Goal: Check status: Check status

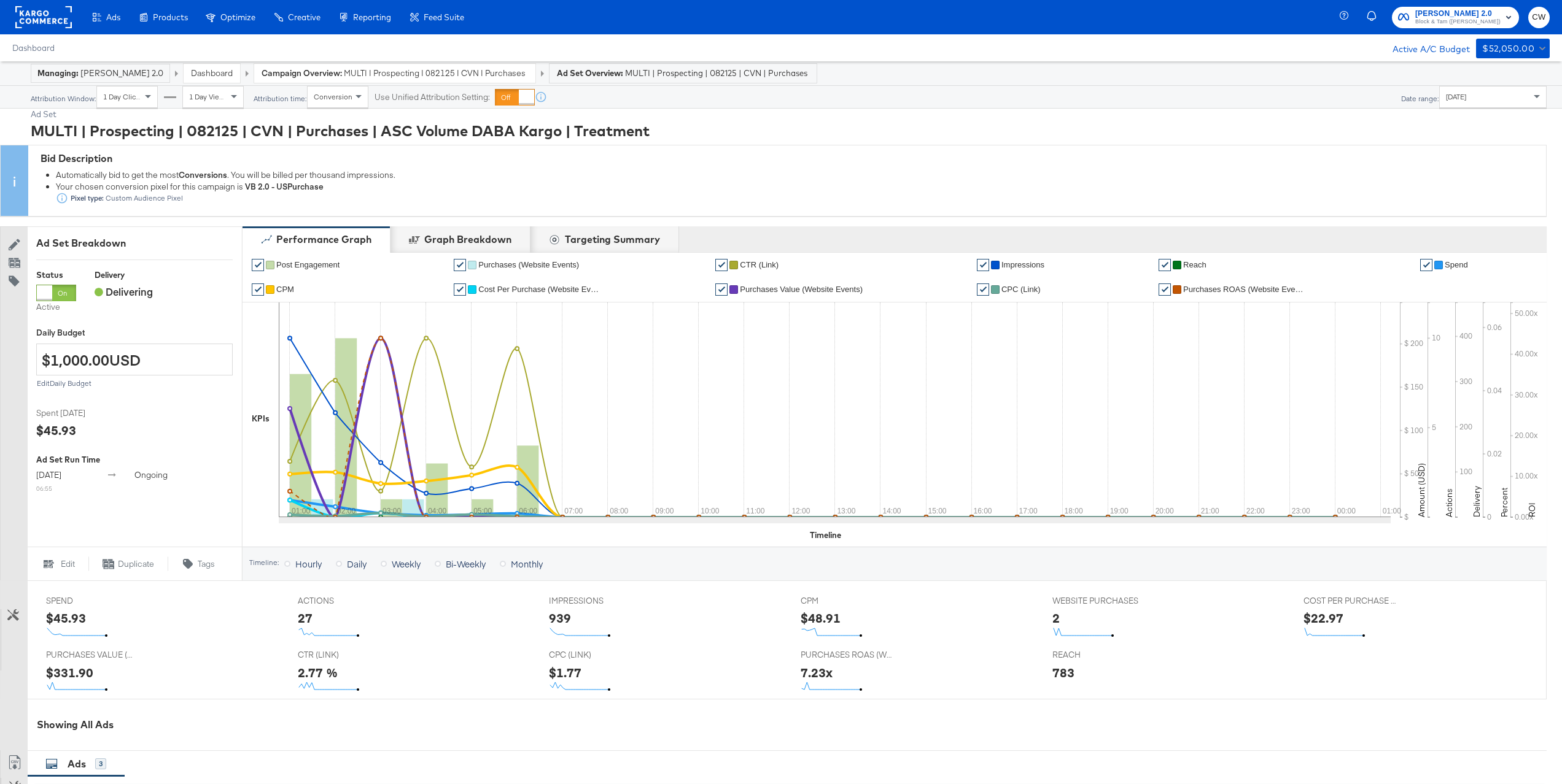
click at [394, 74] on span "MULTI | Prospecting | 082125 | CVN | Purchases | ASC Volume DABA Kargo" at bounding box center [436, 73] width 184 height 11
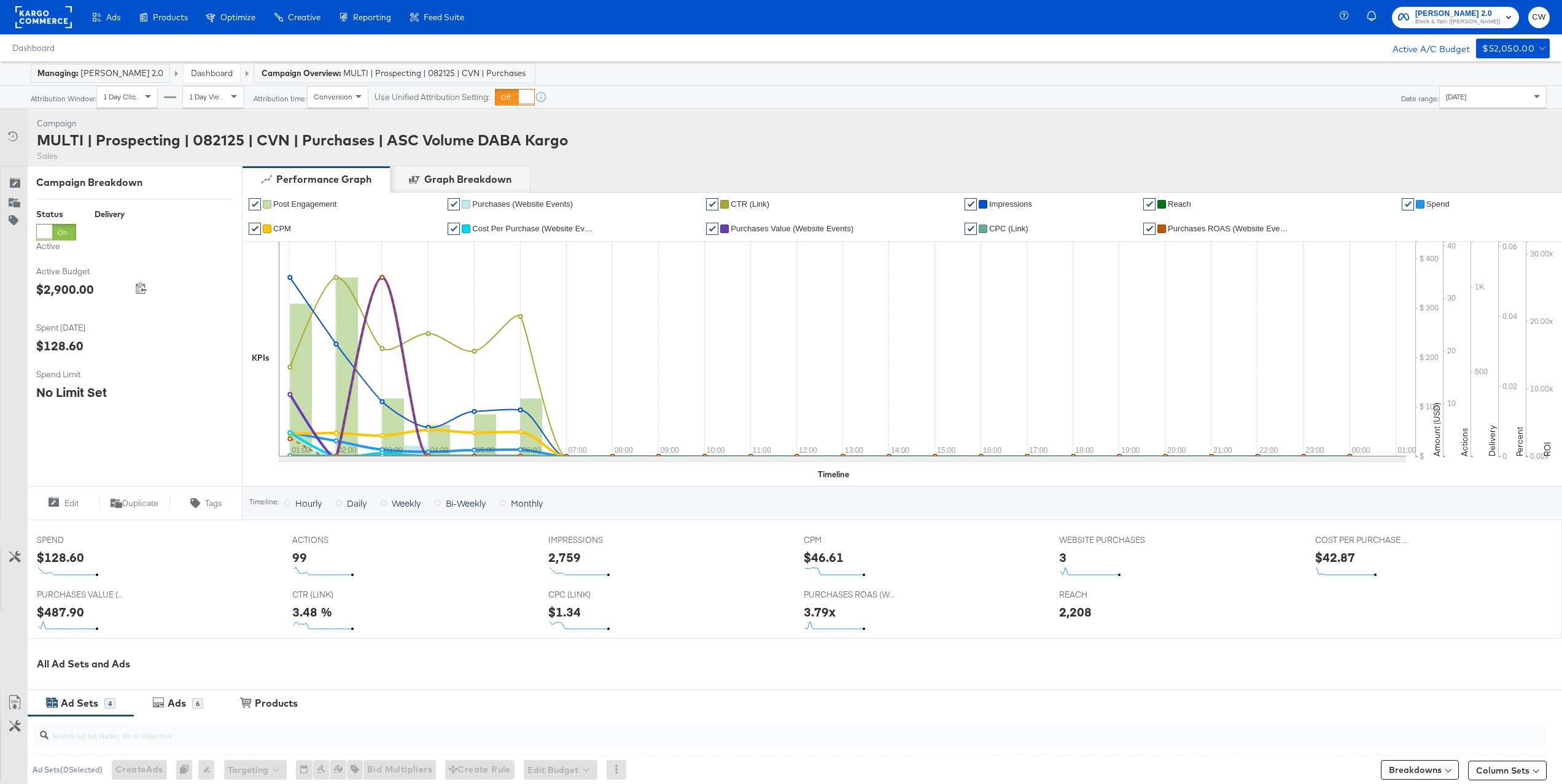
scroll to position [343, 0]
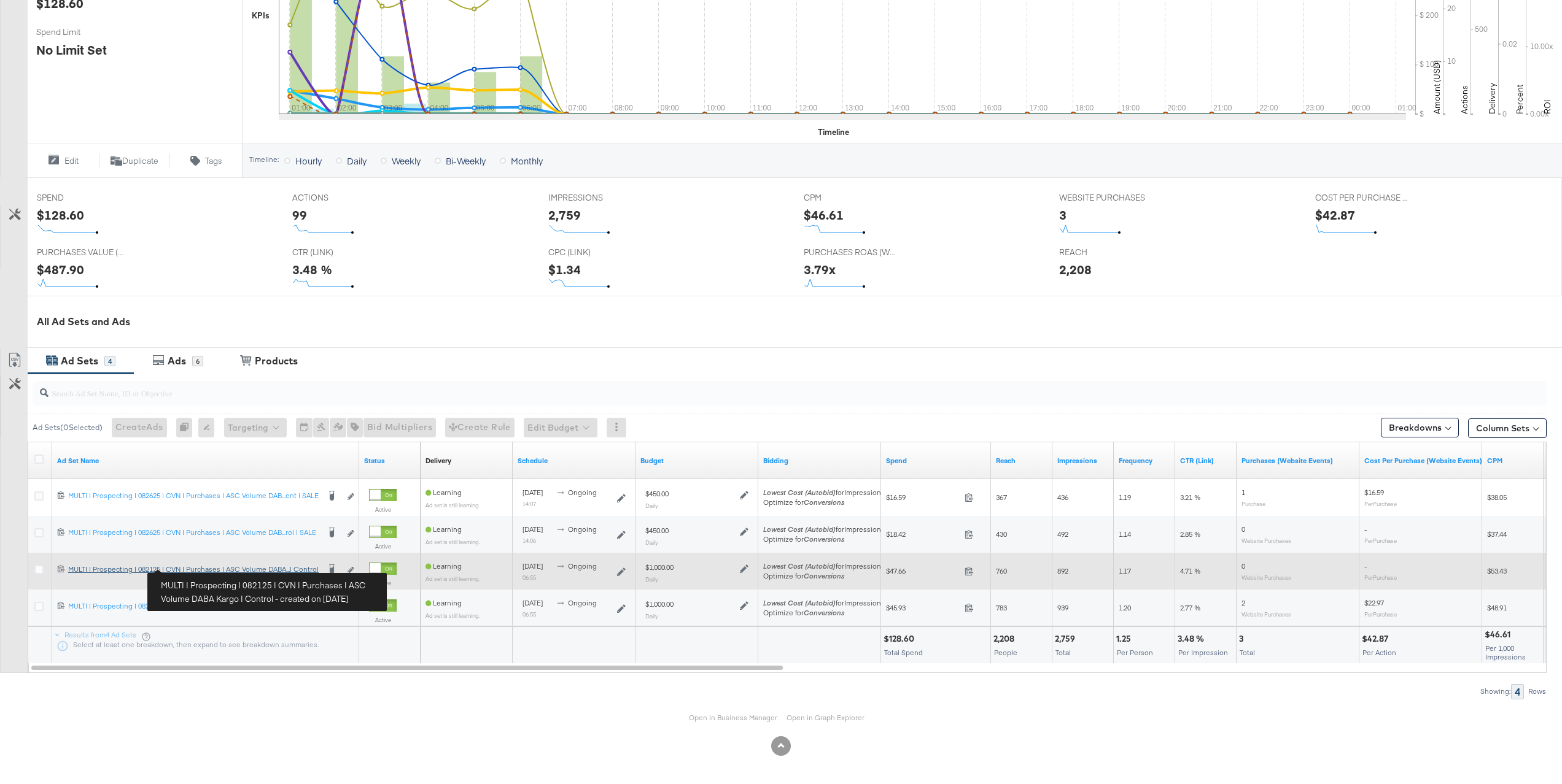
click at [245, 571] on div "MULTI | Prospecting | 082125 | CVN | Purchases | ASC Volume DABA Kargo | Contro…" at bounding box center [193, 569] width 251 height 10
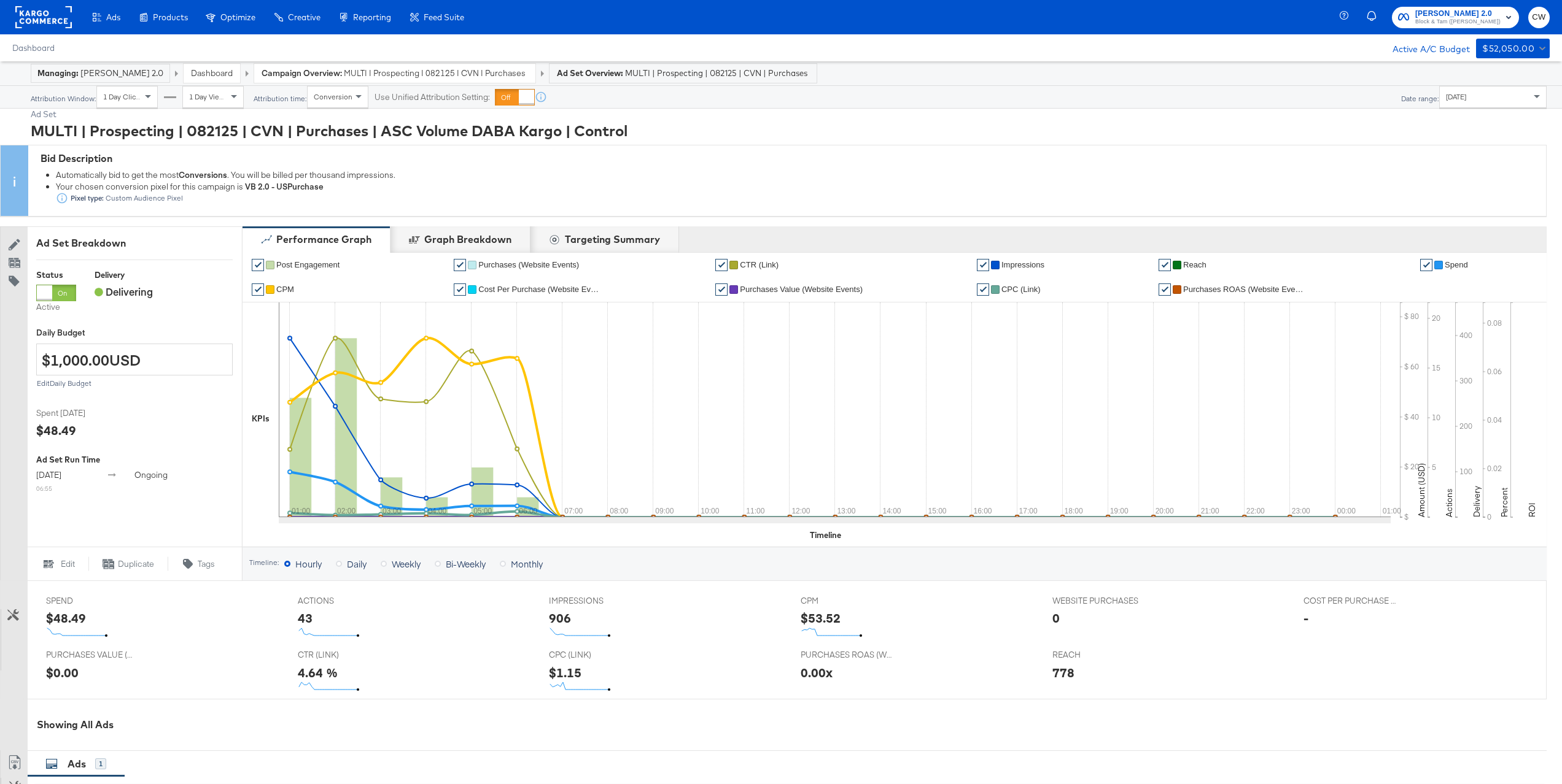
click at [358, 76] on span "MULTI | Prospecting | 082125 | CVN | Purchases | ASC Volume DABA Kargo" at bounding box center [436, 73] width 184 height 11
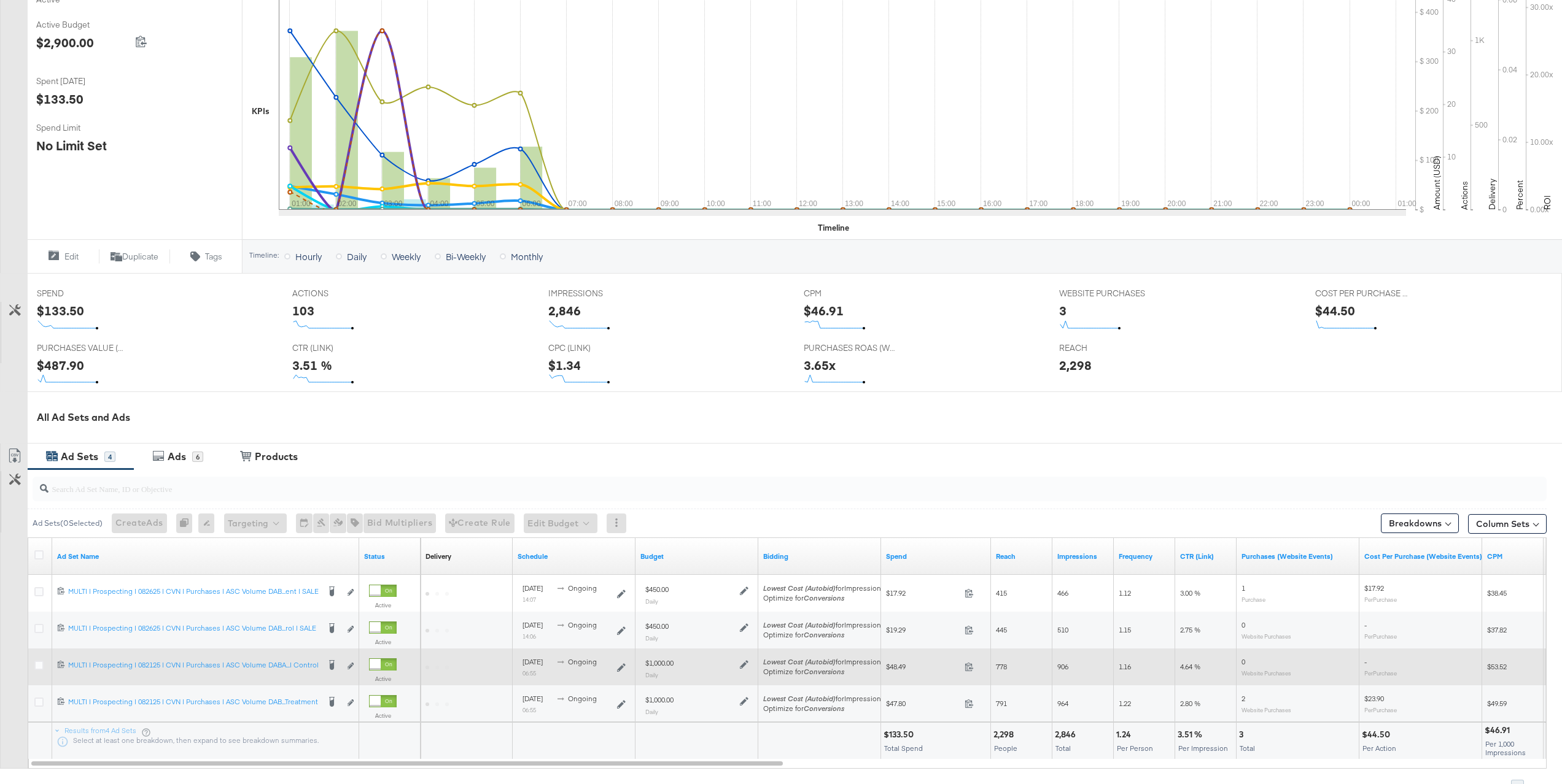
scroll to position [247, 0]
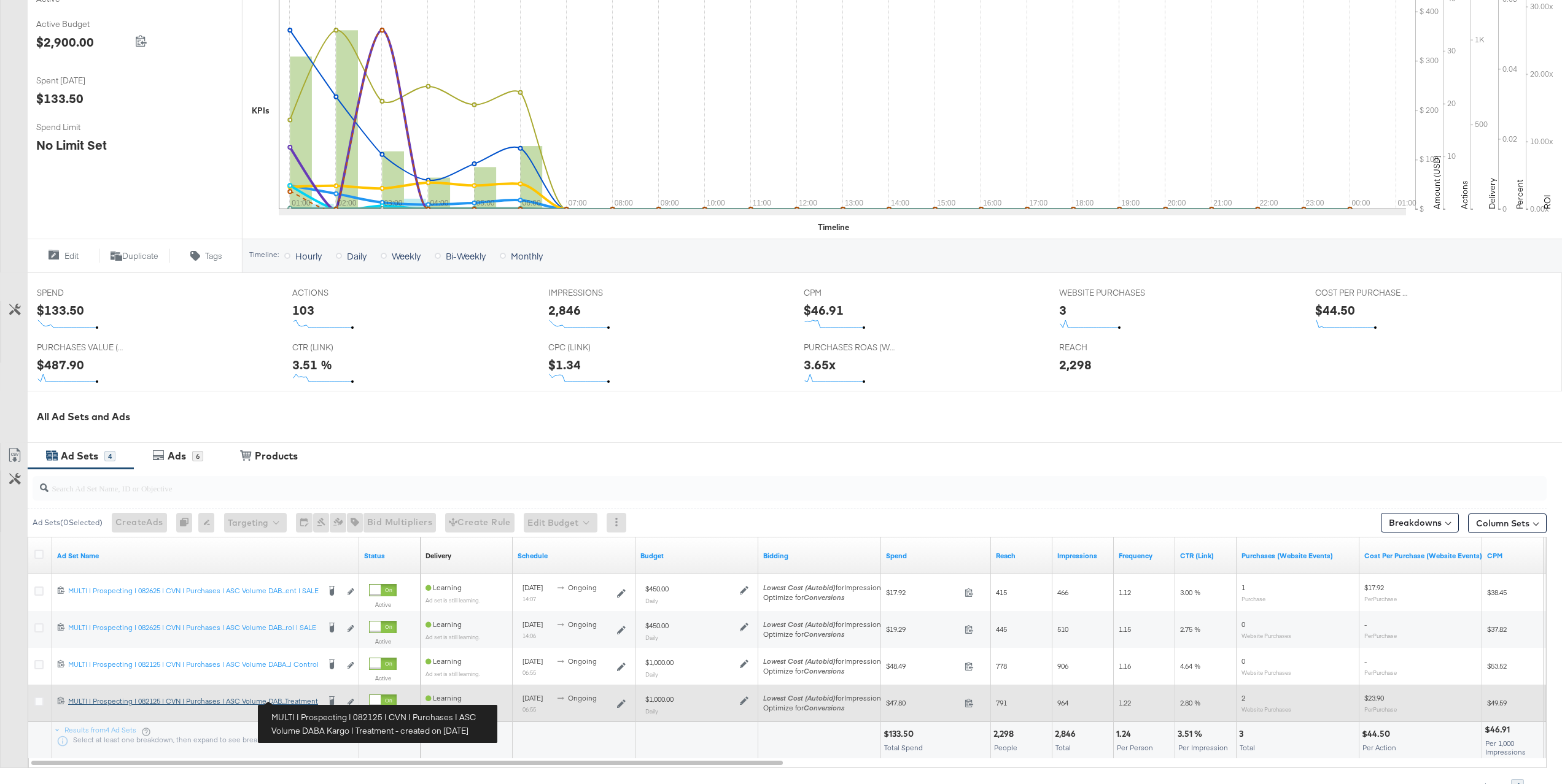
click at [304, 700] on div "MULTI | Prospecting | 082125 | CVN | Purchases | ASC Volume DABA Kargo | Treatm…" at bounding box center [193, 702] width 251 height 10
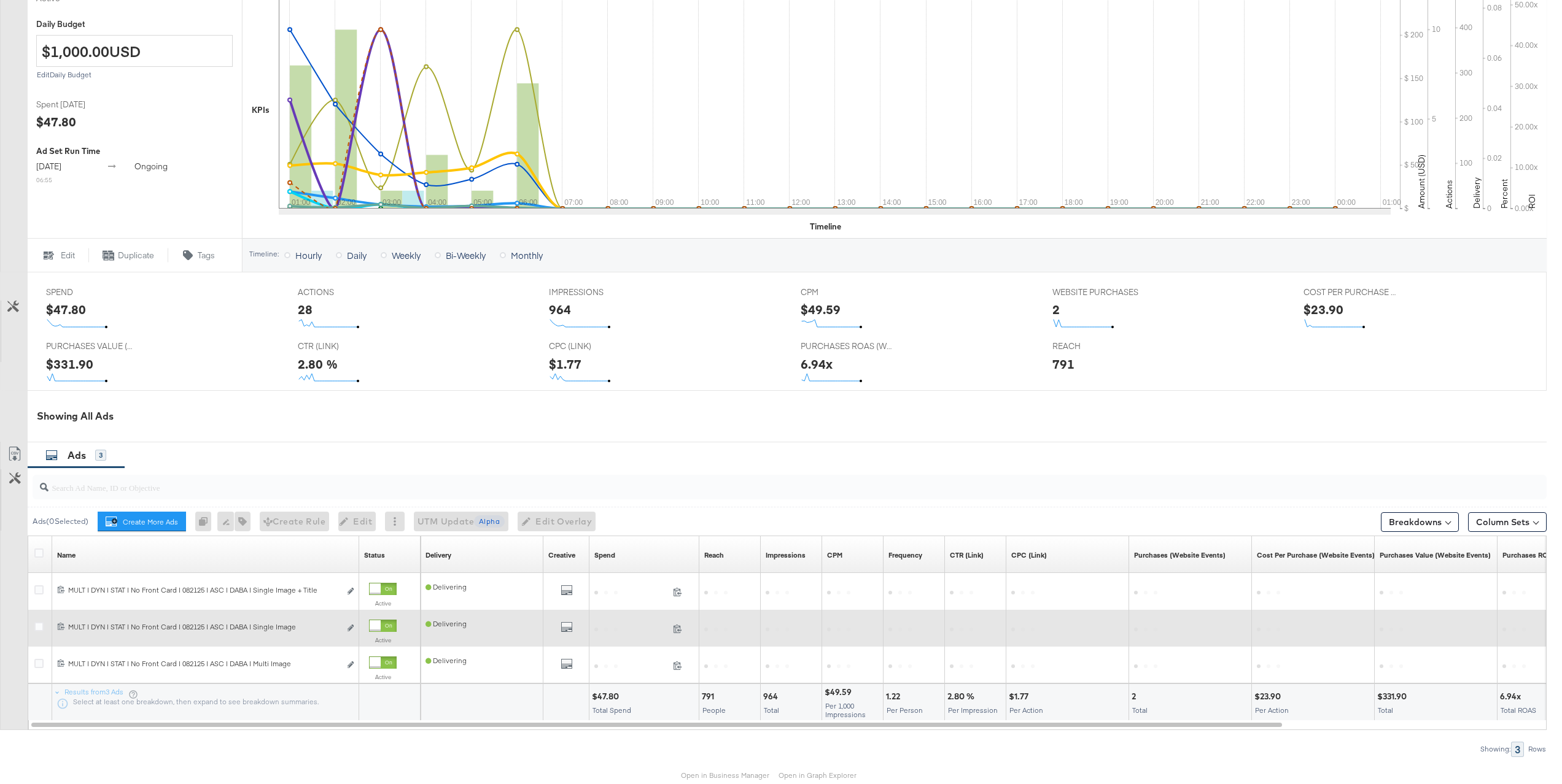
scroll to position [312, 0]
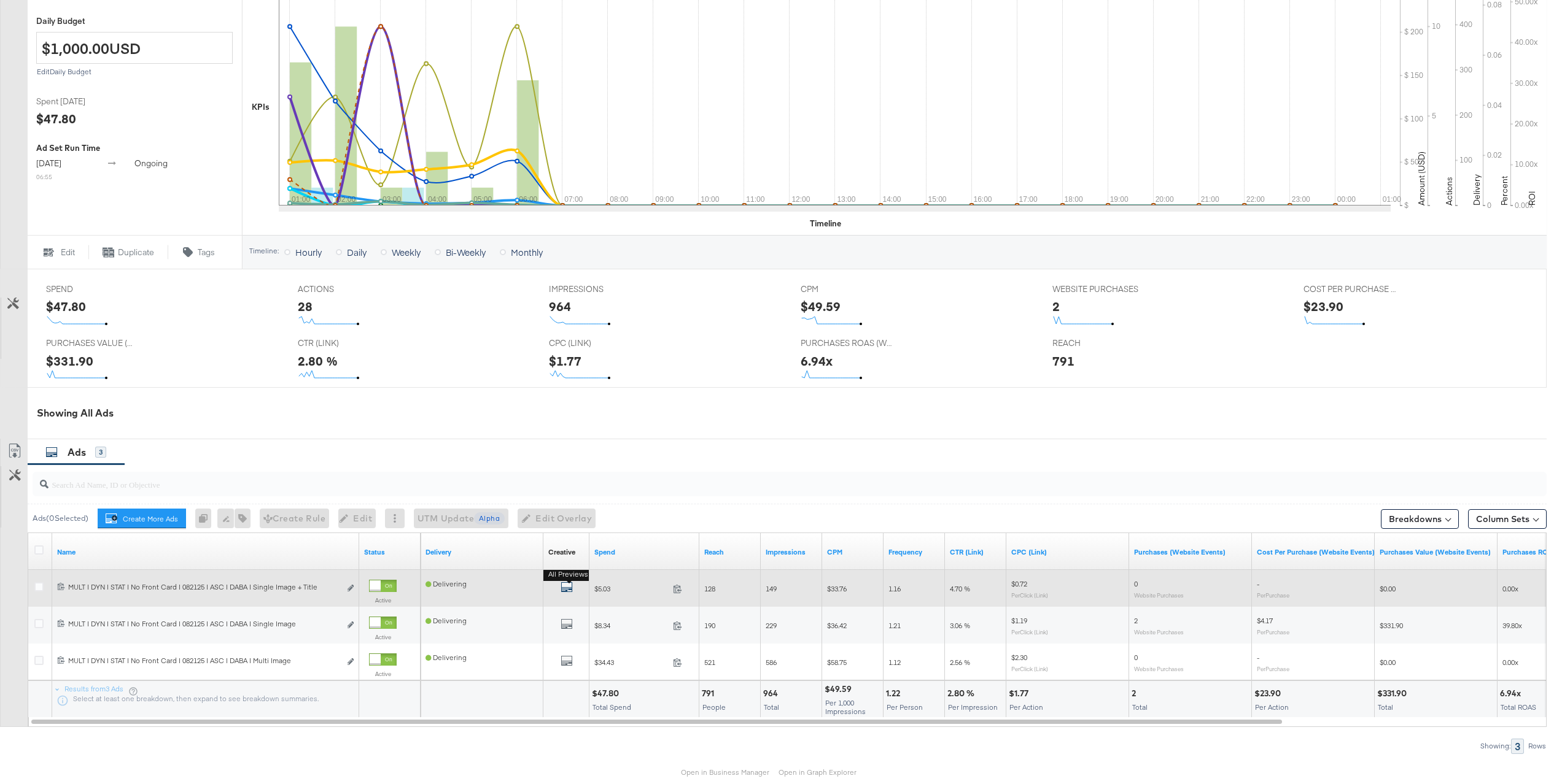
click at [560, 589] on icon "default" at bounding box center [566, 587] width 12 height 12
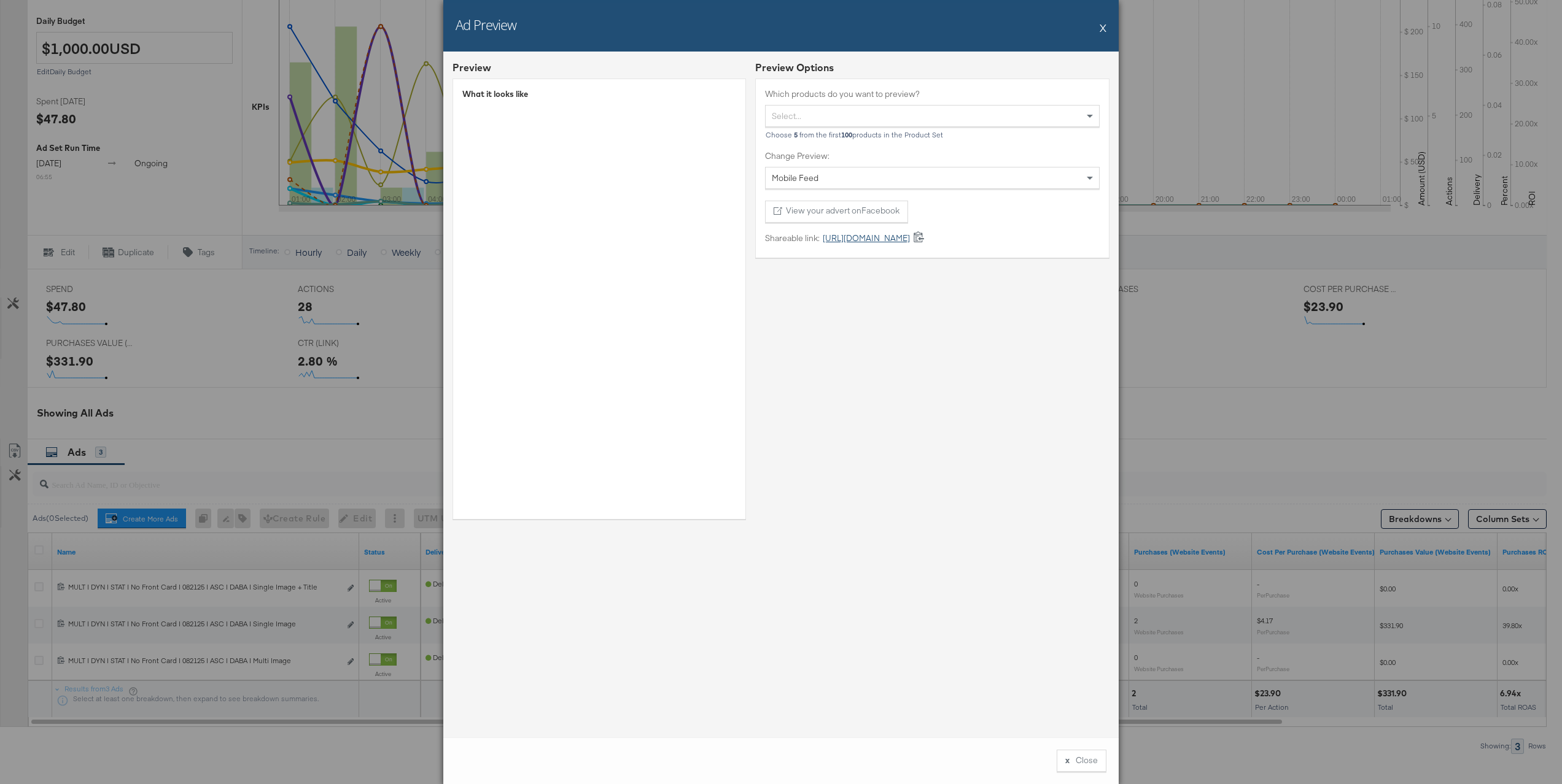
click at [881, 234] on link "[URL][DOMAIN_NAME]" at bounding box center [864, 238] width 90 height 11
